Goal: Information Seeking & Learning: Compare options

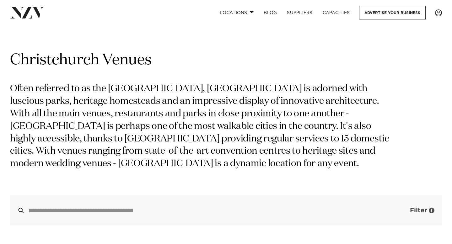
click at [424, 213] on span "Filter" at bounding box center [418, 210] width 17 height 6
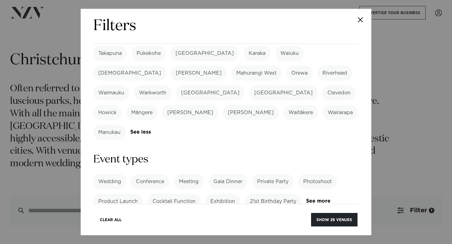
scroll to position [209, 0]
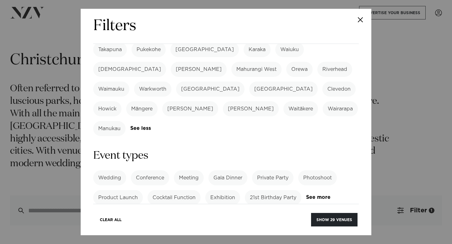
click at [268, 190] on label "21st Birthday Party" at bounding box center [273, 197] width 56 height 15
click at [325, 212] on div "Clear All Show 6 venues" at bounding box center [225, 216] width 265 height 24
click at [325, 213] on button "Show 6 venues" at bounding box center [335, 219] width 44 height 13
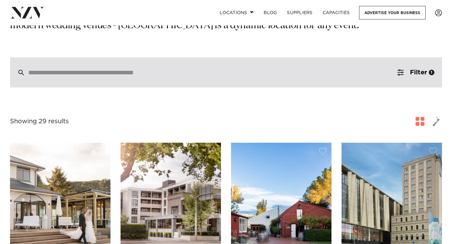
scroll to position [0, 0]
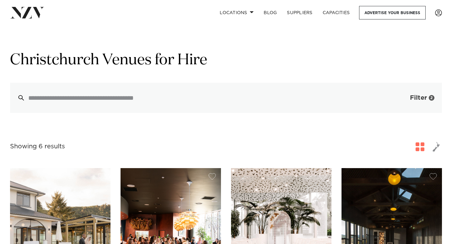
click at [423, 98] on span "Filter" at bounding box center [418, 98] width 17 height 6
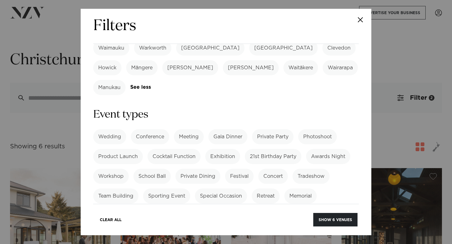
scroll to position [251, 0]
click at [235, 188] on label "Special Occasion" at bounding box center [221, 195] width 52 height 15
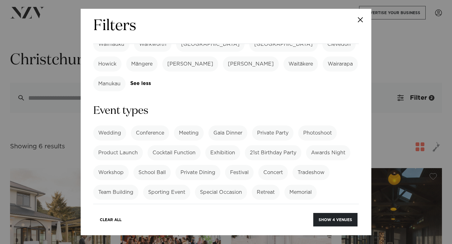
scroll to position [255, 0]
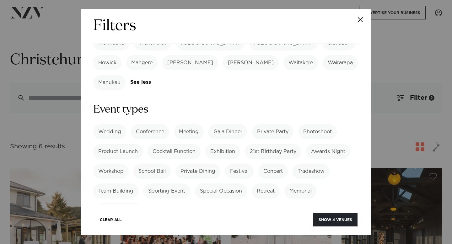
click at [167, 164] on label "School Ball" at bounding box center [151, 171] width 37 height 15
click at [268, 144] on label "21st Birthday Party" at bounding box center [273, 151] width 56 height 15
click at [225, 183] on label "Special Occasion" at bounding box center [221, 190] width 52 height 15
click at [348, 216] on button "Show 8 venues" at bounding box center [335, 219] width 44 height 13
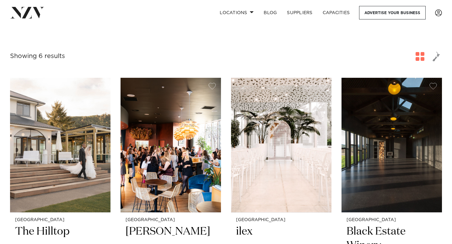
scroll to position [91, 0]
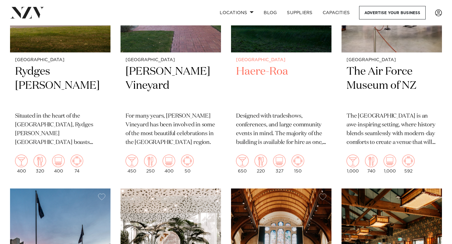
scroll to position [88, 0]
